Goal: Transaction & Acquisition: Purchase product/service

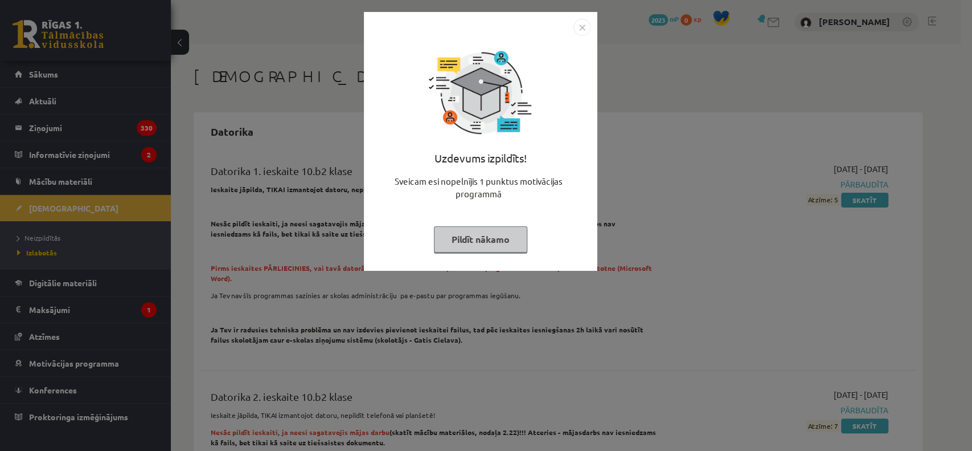
click at [459, 246] on button "Pildīt nākamo" at bounding box center [480, 239] width 93 height 26
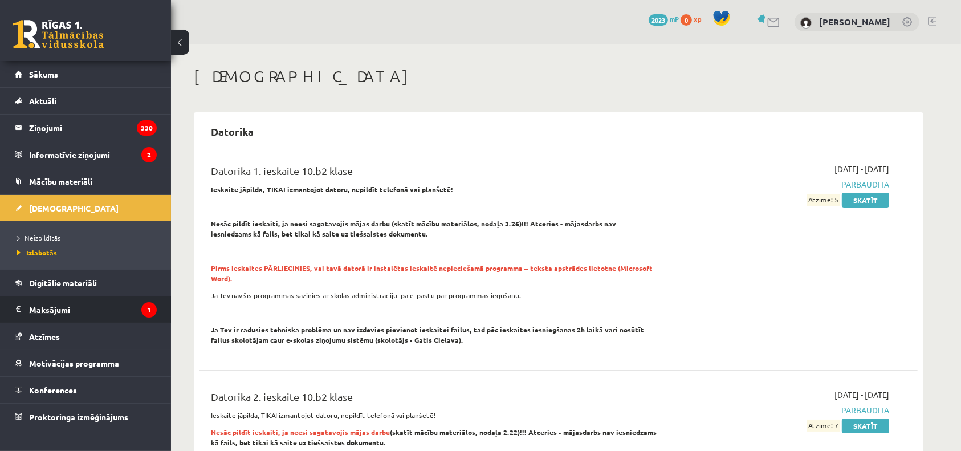
click at [109, 304] on legend "Maksājumi 1" at bounding box center [93, 309] width 128 height 26
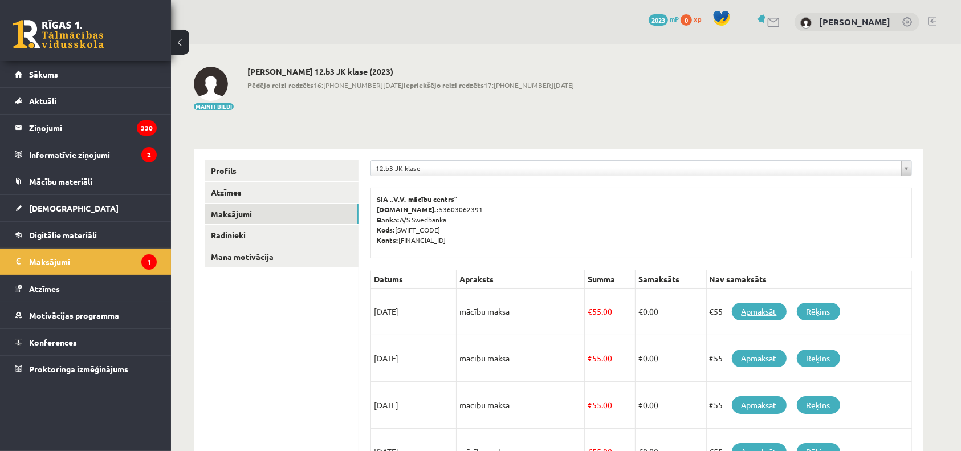
click at [769, 312] on link "Apmaksāt" at bounding box center [758, 312] width 55 height 18
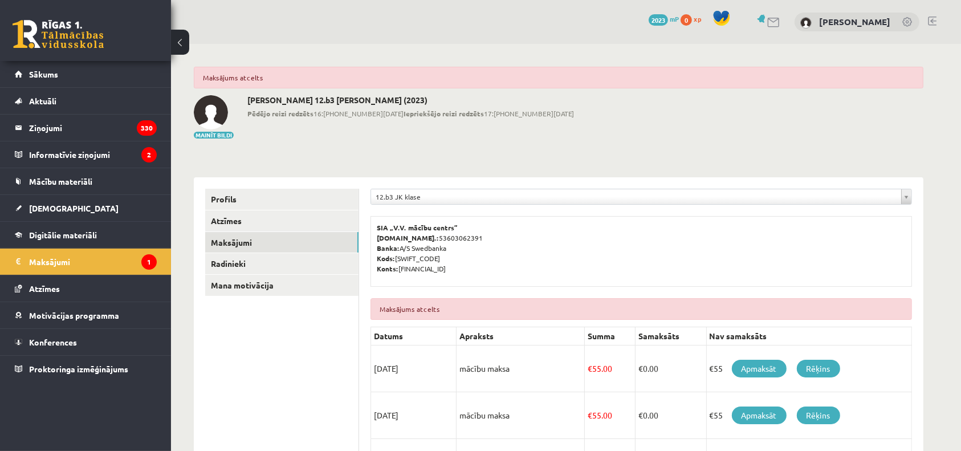
scroll to position [27, 0]
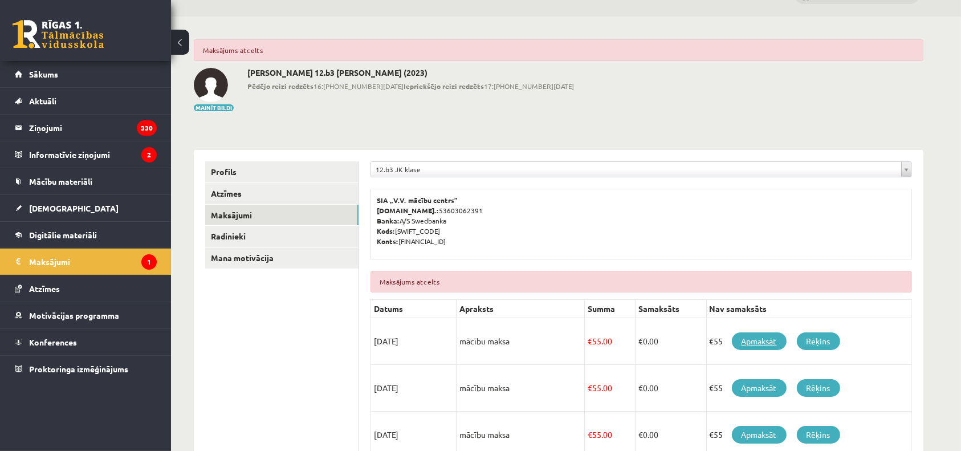
click at [758, 337] on link "Apmaksāt" at bounding box center [758, 341] width 55 height 18
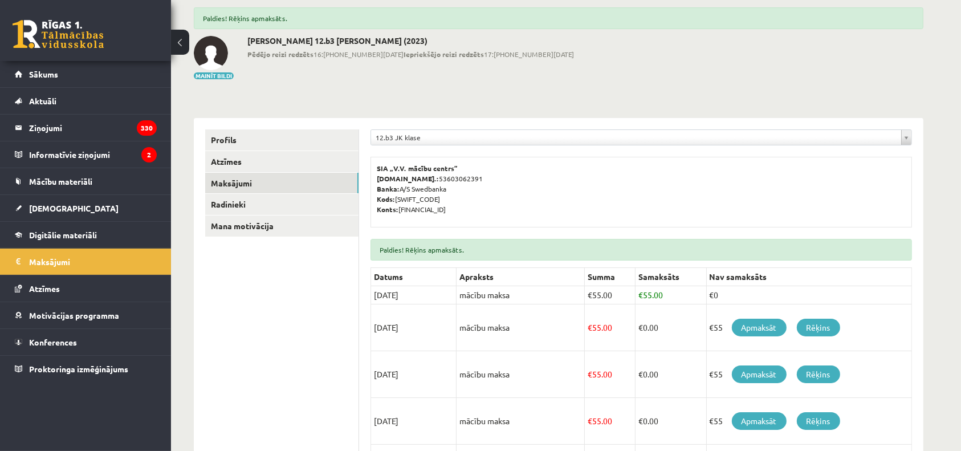
scroll to position [66, 0]
